Goal: Task Accomplishment & Management: Complete application form

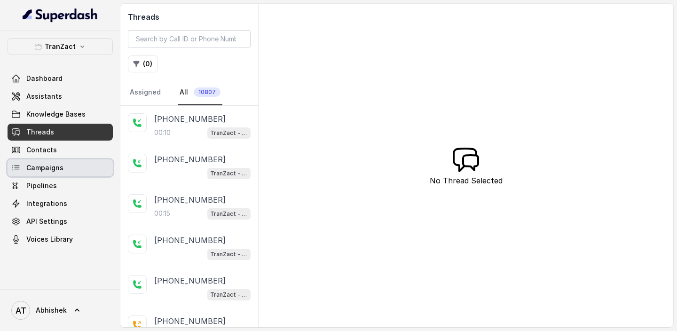
click at [45, 174] on link "Campaigns" at bounding box center [60, 167] width 105 height 17
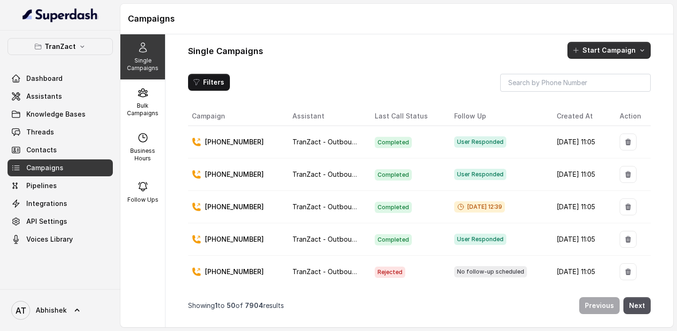
click at [596, 49] on button "Start Campaign" at bounding box center [609, 50] width 83 height 17
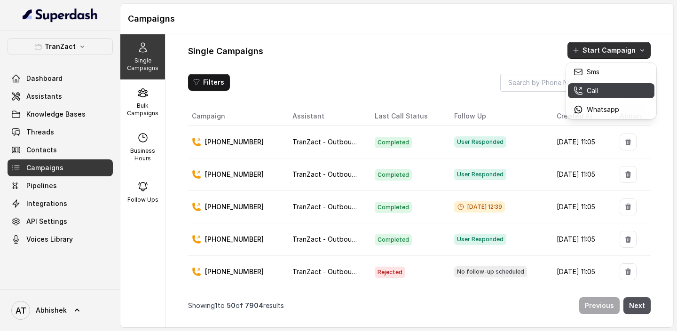
click at [593, 93] on p "Call" at bounding box center [592, 90] width 11 height 9
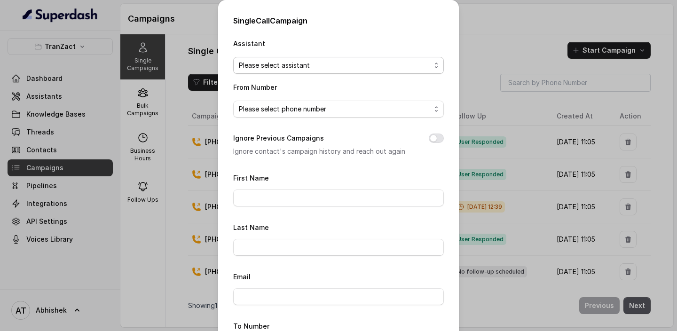
click at [263, 66] on span "Please select assistant" at bounding box center [335, 65] width 192 height 11
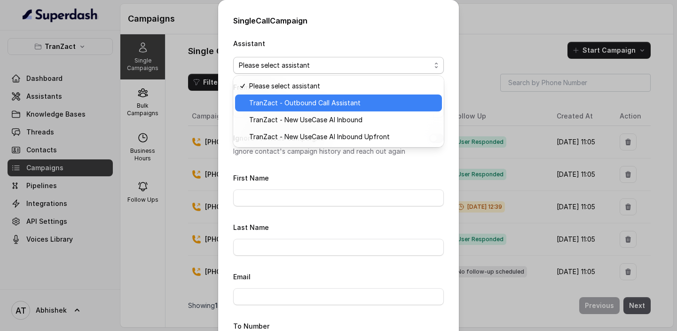
click at [286, 105] on span "TranZact - Outbound Call Assistant" at bounding box center [342, 102] width 187 height 11
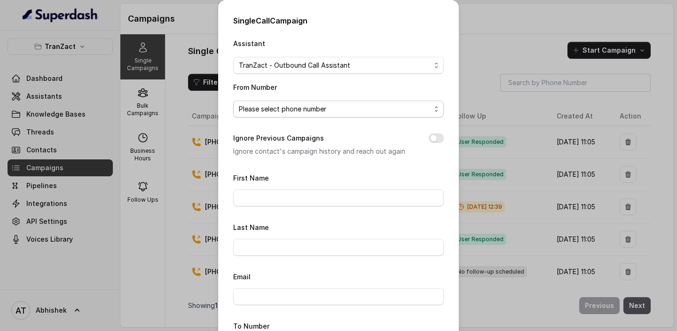
click at [263, 105] on span "Please select phone number" at bounding box center [335, 108] width 192 height 11
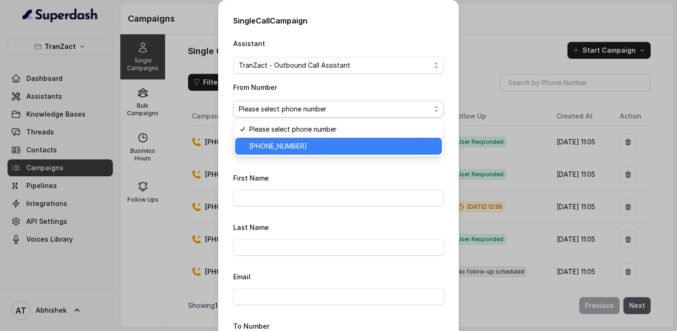
click at [282, 142] on span "+918035737537" at bounding box center [342, 146] width 187 height 11
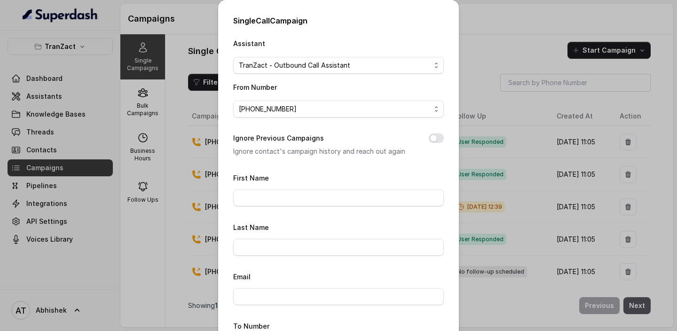
click at [508, 40] on div "Single Call Campaign Assistant TranZact - Outbound Call Assistant From Number +…" at bounding box center [338, 165] width 677 height 331
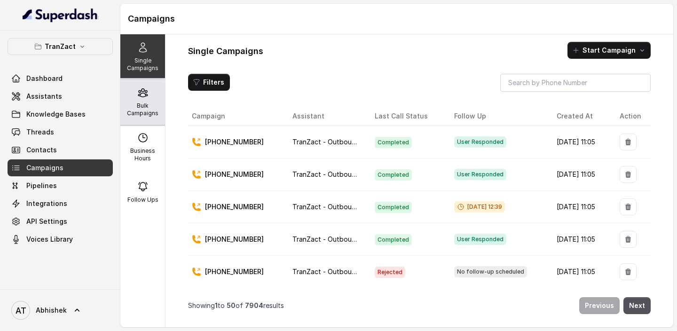
click at [140, 108] on p "Bulk Campaigns" at bounding box center [142, 109] width 37 height 15
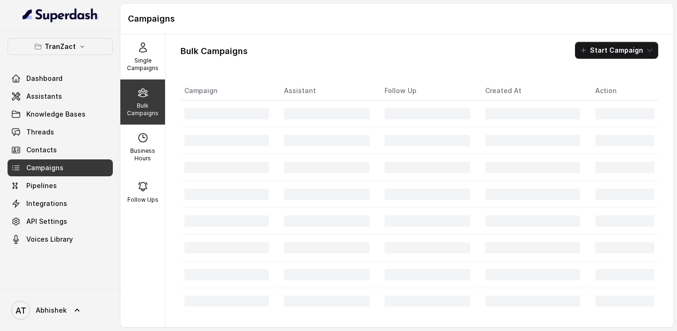
click at [615, 40] on div "Bulk Campaigns Start Campaign Campaign Assistant Follow Up Created At Action" at bounding box center [420, 180] width 508 height 293
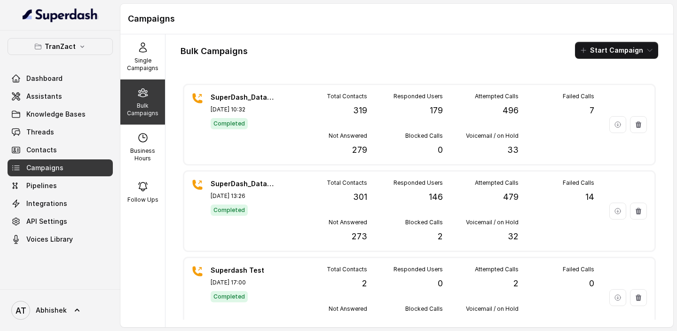
click at [594, 48] on button "Start Campaign" at bounding box center [616, 50] width 83 height 17
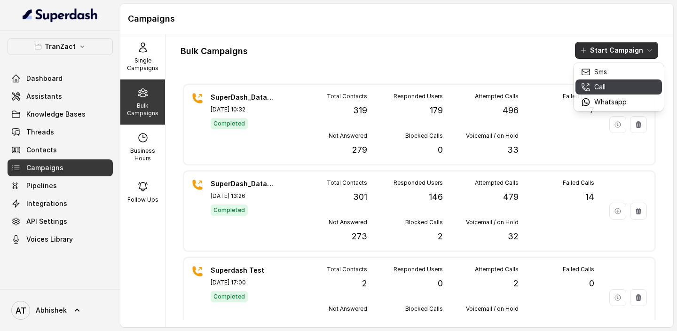
click at [591, 87] on div "Call" at bounding box center [604, 86] width 46 height 9
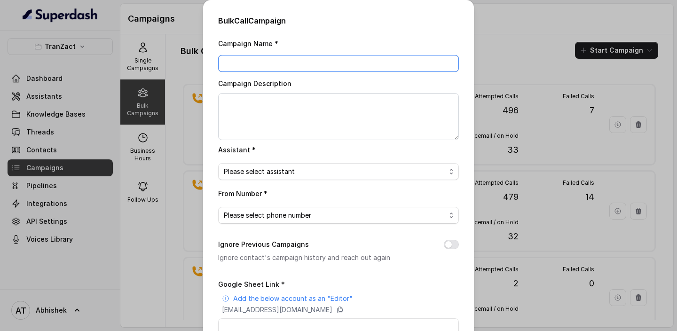
click at [237, 63] on input "Campaign Name *" at bounding box center [338, 63] width 241 height 17
paste input "SuperDash_Data_7(2202)_26 September_MS"
type input "SuperDash_Data_7(2202)_26 September_MS"
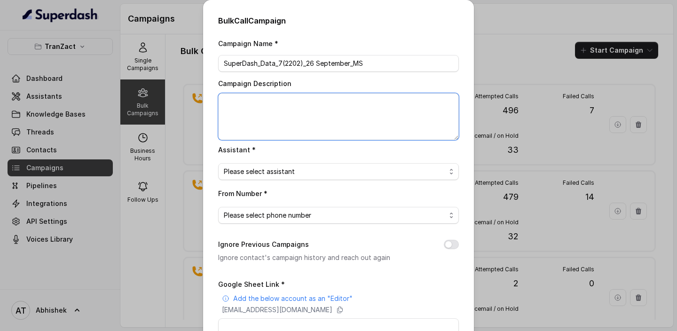
click at [239, 105] on textarea "Campaign Description" at bounding box center [338, 116] width 241 height 47
paste textarea "SuperDash_Data_7(2202)_26 September_MS"
type textarea "SuperDash_Data_7(2202)_26 September_MS"
click at [247, 174] on span "Please select assistant" at bounding box center [335, 171] width 222 height 11
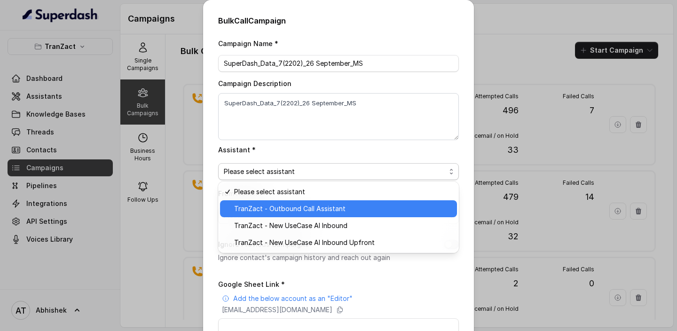
click at [274, 209] on span "TranZact - Outbound Call Assistant" at bounding box center [342, 208] width 217 height 11
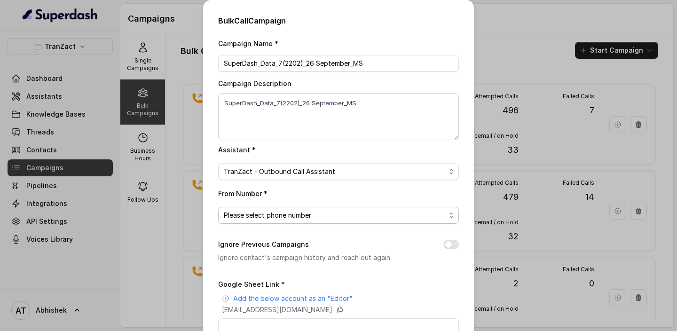
click at [253, 211] on span "Please select phone number" at bounding box center [335, 215] width 222 height 11
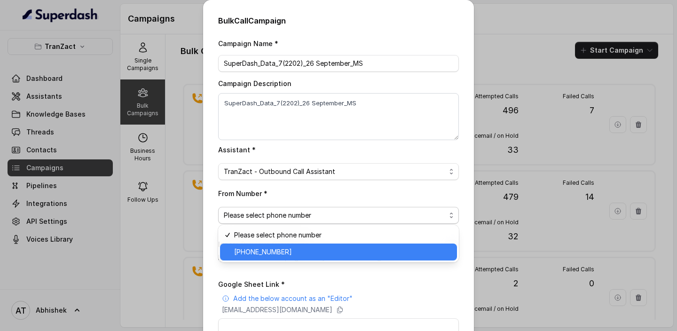
click at [262, 252] on span "+918035737537" at bounding box center [342, 251] width 217 height 11
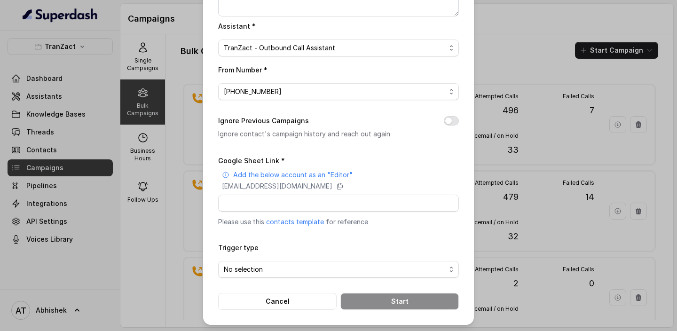
scroll to position [123, 0]
click at [242, 199] on input "Google Sheet Link *" at bounding box center [338, 203] width 241 height 17
paste input "https://docs.google.com/spreadsheets/d/1_9Lwh6hXDsDs6pVMTp89TRE1WMlBS7HQMG7gNaU…"
type input "https://docs.google.com/spreadsheets/d/1_9Lwh6hXDsDs6pVMTp89TRE1WMlBS7HQMG7gNaU…"
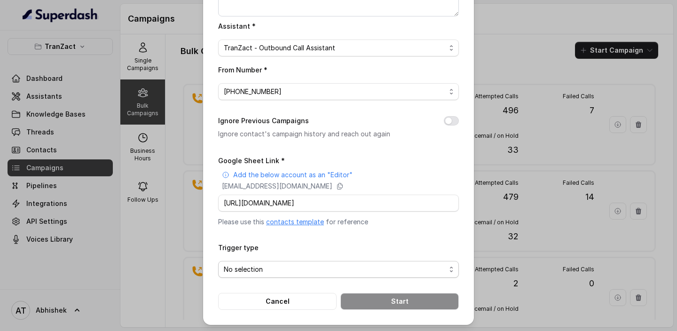
click at [270, 265] on span "No selection" at bounding box center [335, 269] width 222 height 11
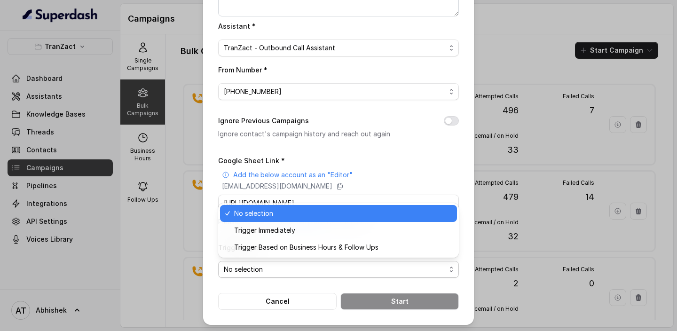
scroll to position [0, 0]
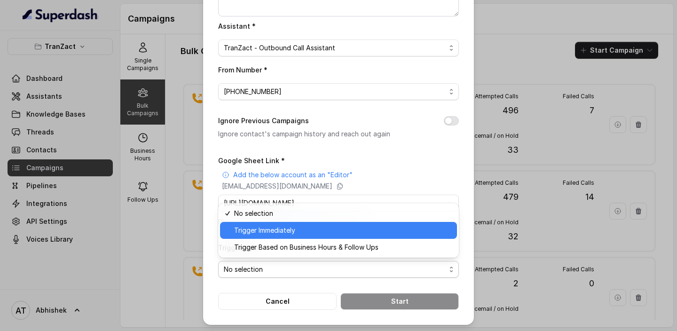
click at [288, 234] on span "Trigger Immediately" at bounding box center [342, 230] width 217 height 11
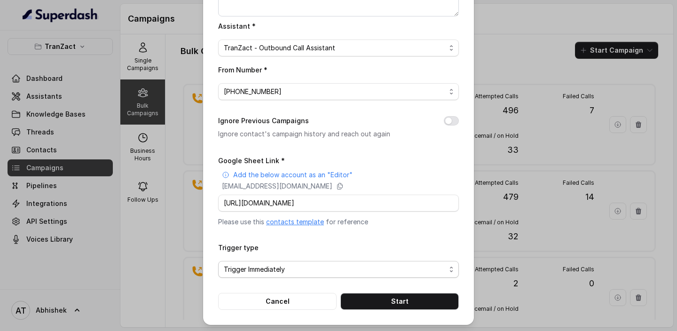
click at [295, 264] on span "Trigger Immediately" at bounding box center [335, 269] width 222 height 11
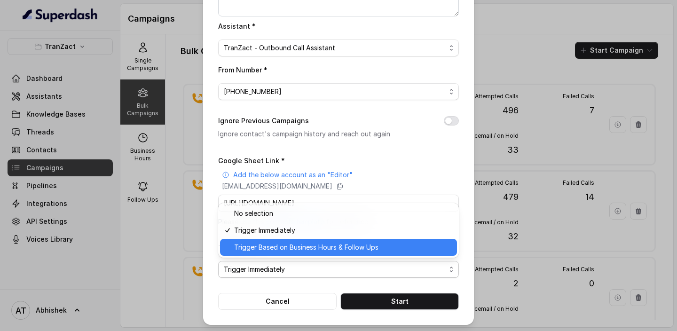
click at [273, 252] on span "Trigger Based on Business Hours & Follow Ups" at bounding box center [342, 247] width 217 height 11
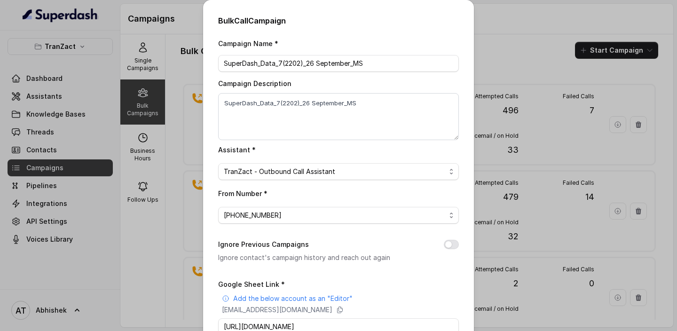
scroll to position [124, 0]
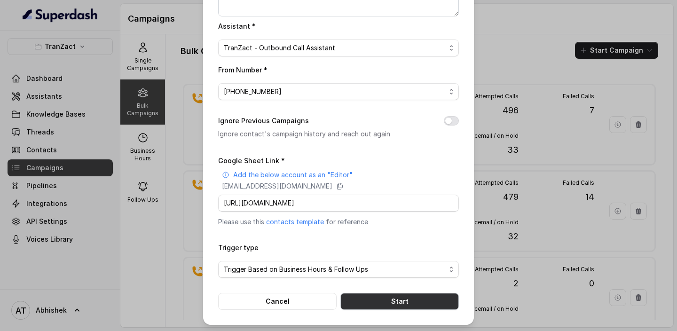
click at [362, 300] on button "Start" at bounding box center [400, 301] width 119 height 17
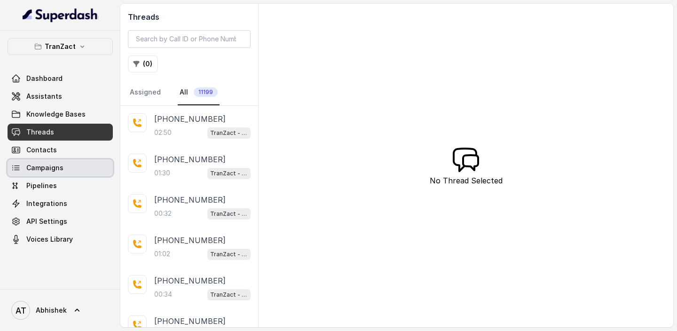
click at [40, 170] on span "Campaigns" at bounding box center [44, 167] width 37 height 9
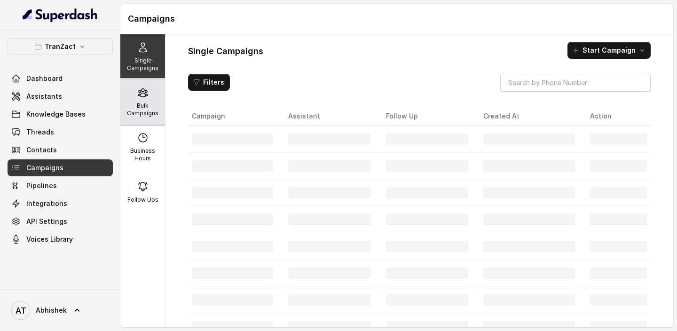
click at [153, 110] on p "Bulk Campaigns" at bounding box center [142, 109] width 37 height 15
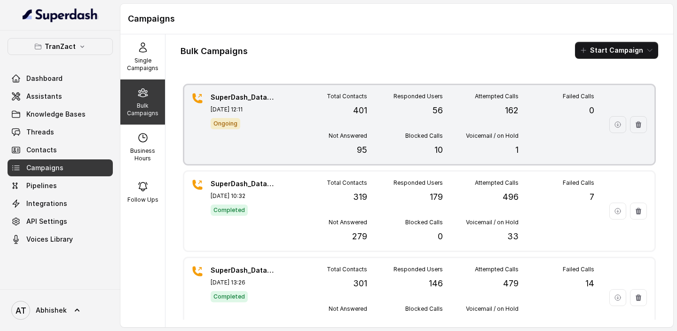
click at [252, 131] on div "SuperDash_Data_7(2202)_26 September_MS [DATE] 12:11 Ongoing" at bounding box center [244, 125] width 66 height 64
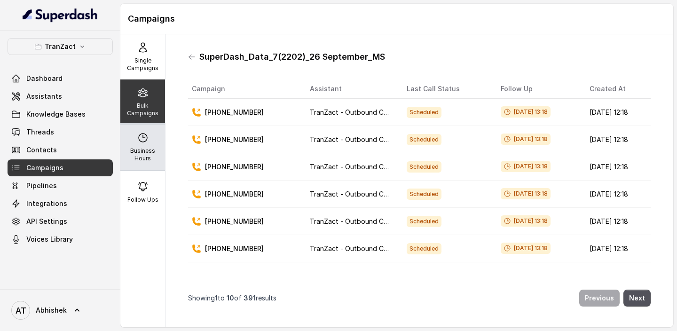
click at [142, 140] on icon at bounding box center [142, 137] width 11 height 11
select select "[GEOGRAPHIC_DATA]/[GEOGRAPHIC_DATA]"
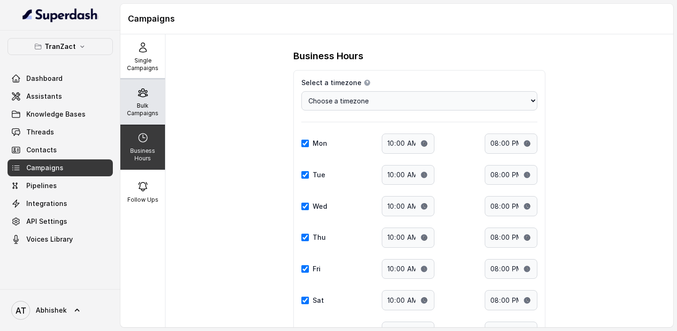
click at [141, 103] on p "Bulk Campaigns" at bounding box center [142, 109] width 37 height 15
